Goal: Find specific page/section: Find specific page/section

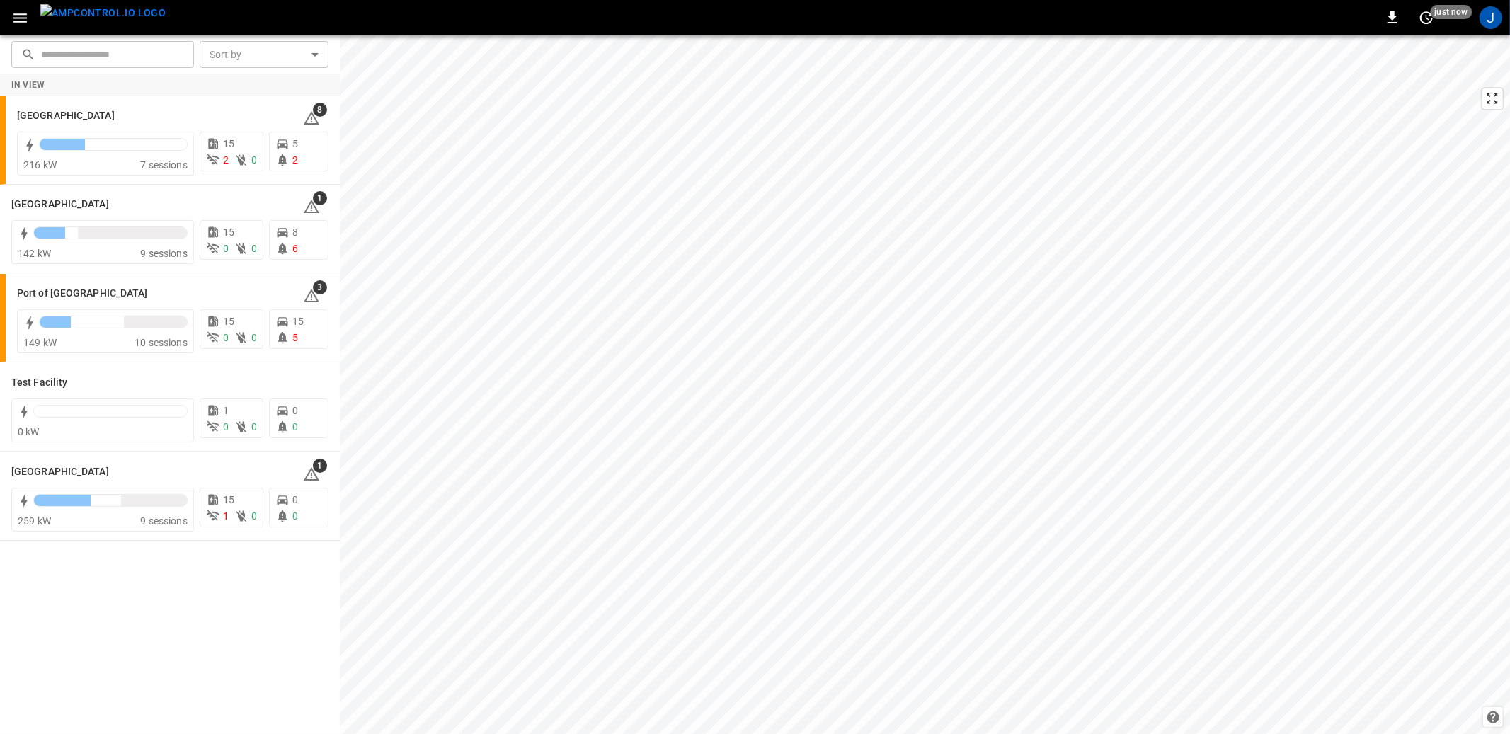
click at [16, 35] on div "​ ​" at bounding box center [100, 51] width 188 height 33
click at [18, 22] on icon "button" at bounding box center [19, 17] width 13 height 9
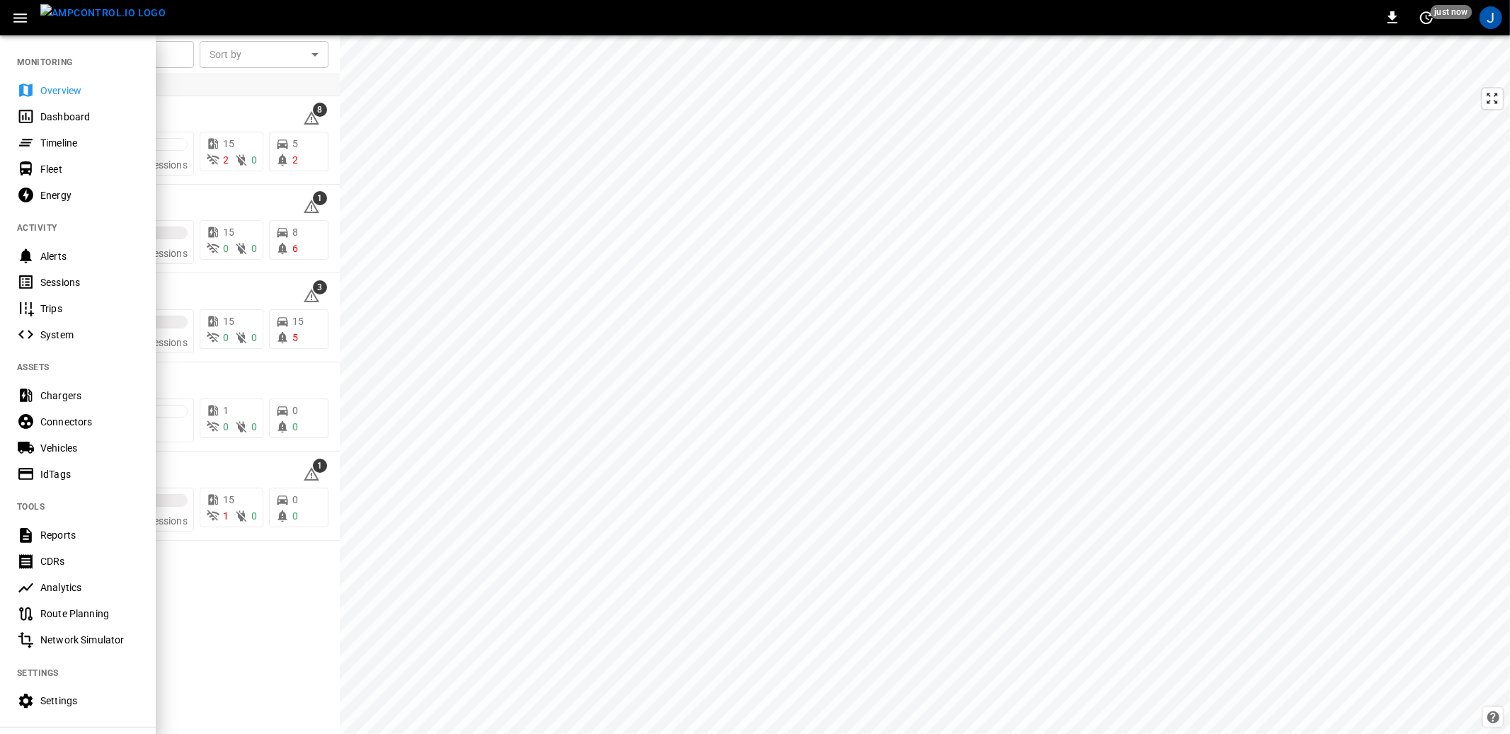
click at [58, 535] on div "Reports" at bounding box center [89, 535] width 98 height 14
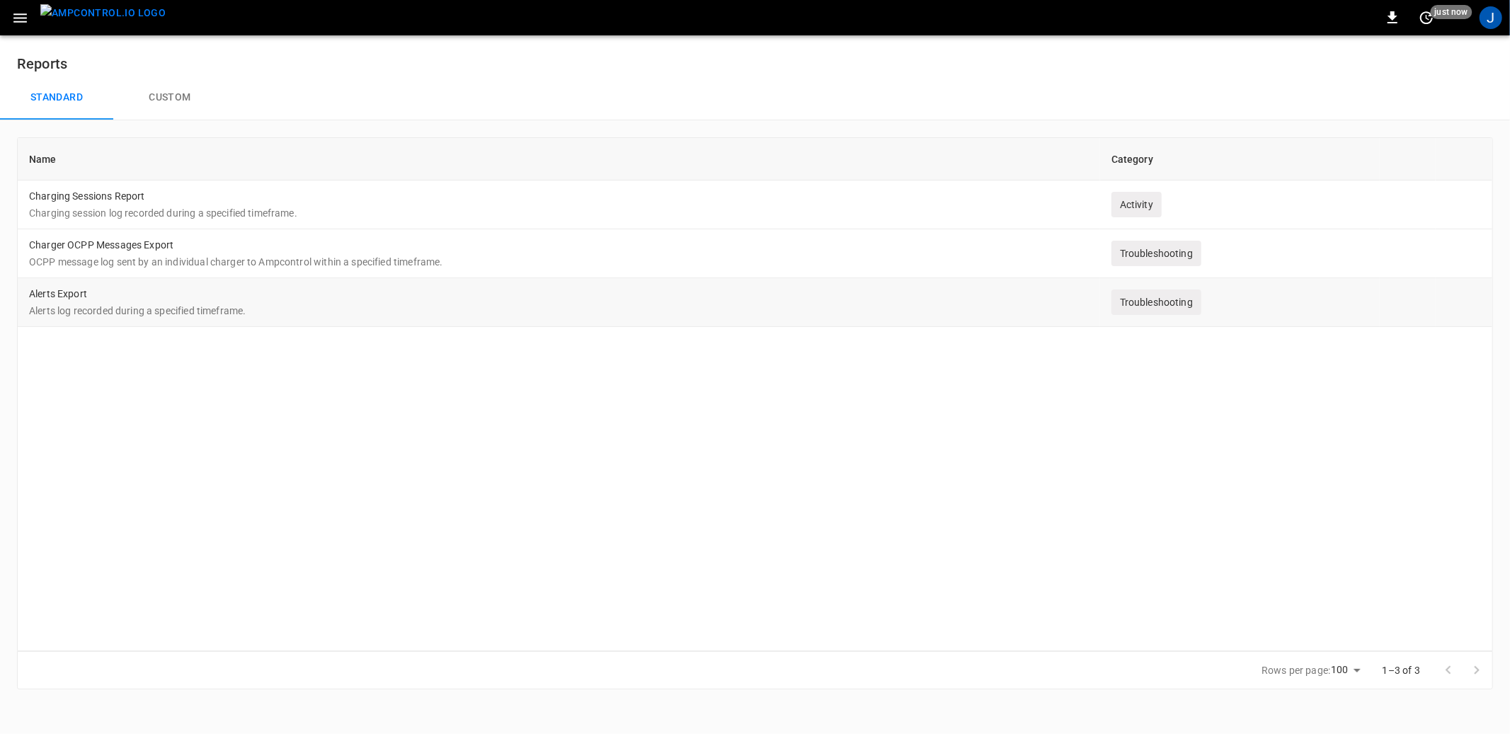
click at [183, 280] on td "Alerts Export Alerts log recorded during a specified timeframe." at bounding box center [559, 302] width 1083 height 49
